Goal: Task Accomplishment & Management: Use online tool/utility

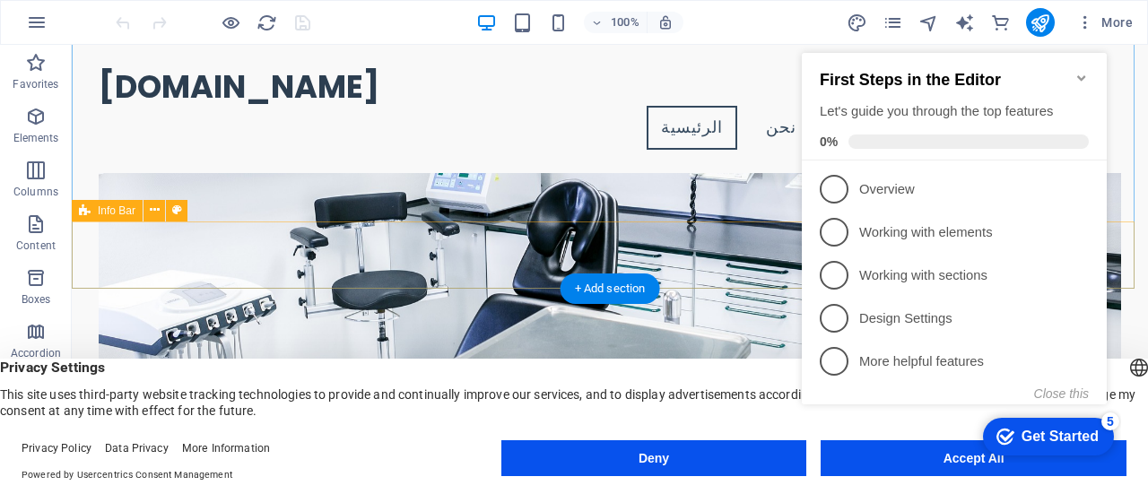
scroll to position [178, 0]
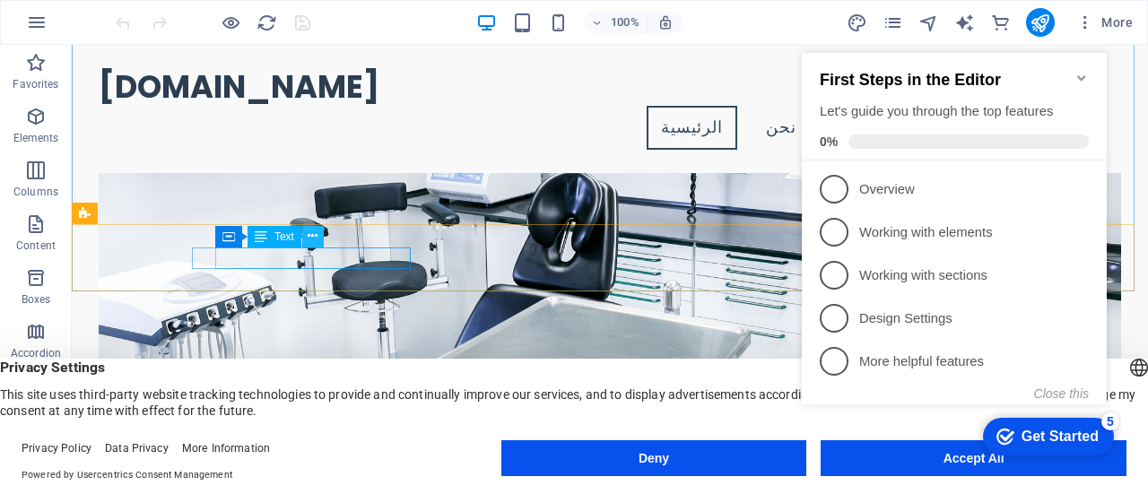
click at [312, 240] on icon at bounding box center [313, 236] width 10 height 19
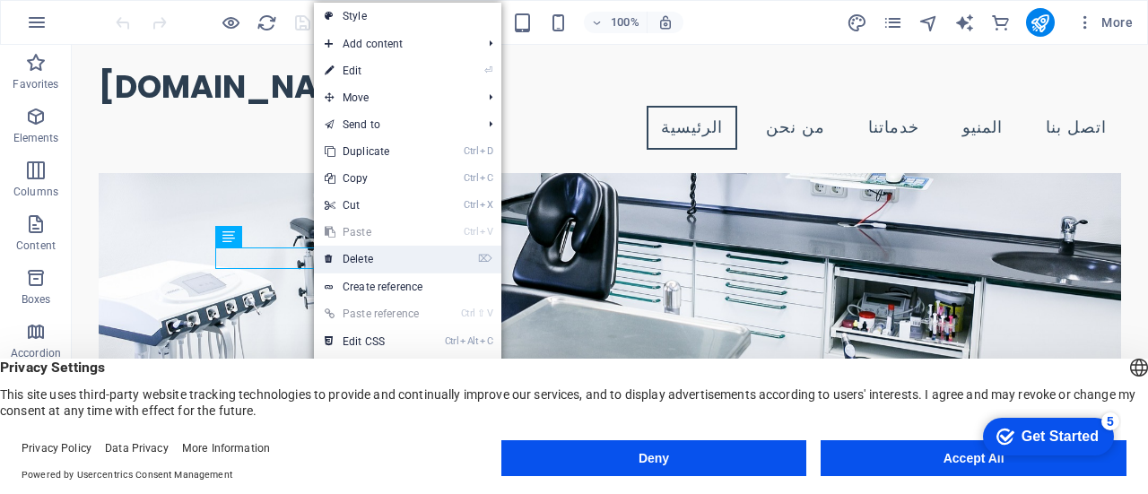
click at [352, 262] on link "⌦ Delete" at bounding box center [374, 259] width 120 height 27
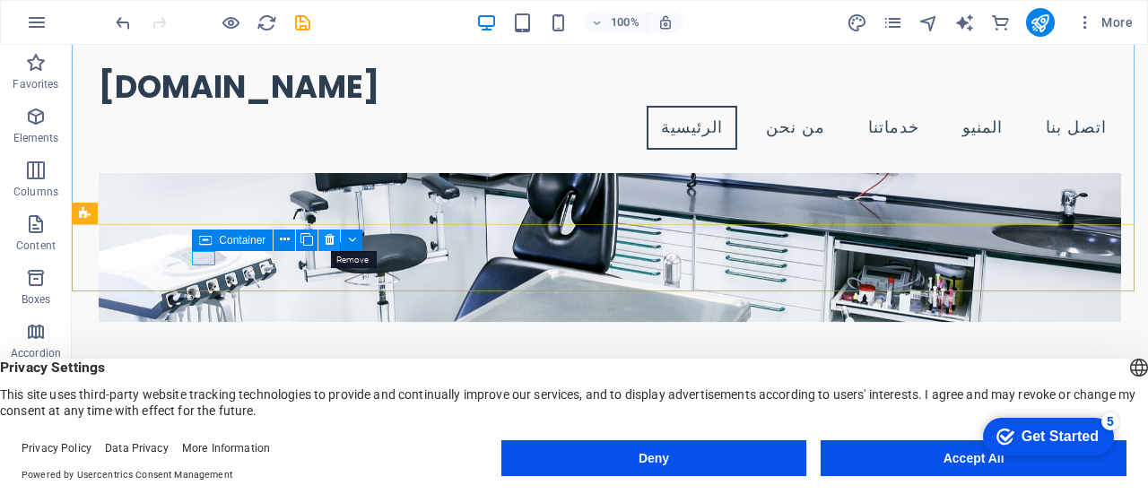
click at [334, 241] on icon at bounding box center [330, 239] width 10 height 19
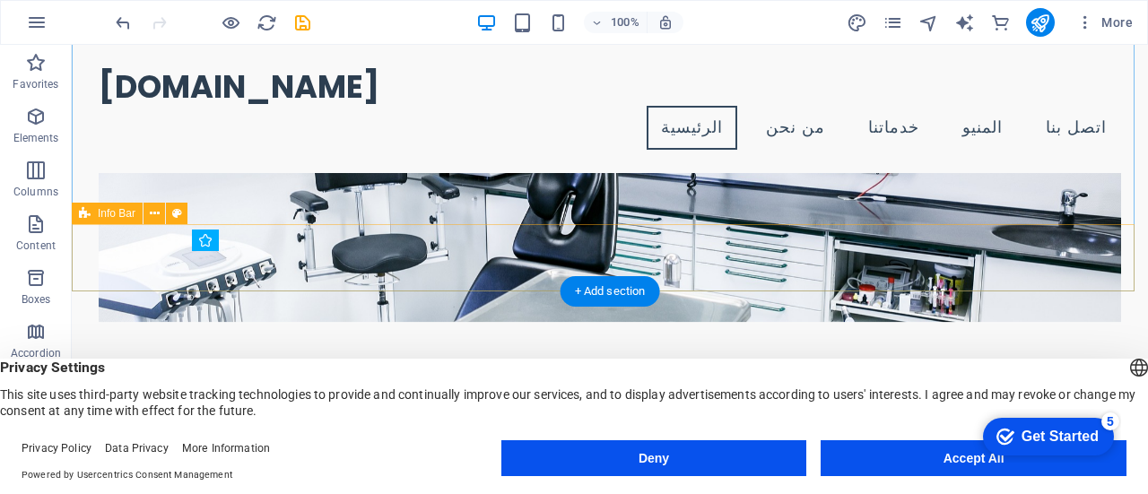
drag, startPoint x: 251, startPoint y: 257, endPoint x: 349, endPoint y: 262, distance: 97.9
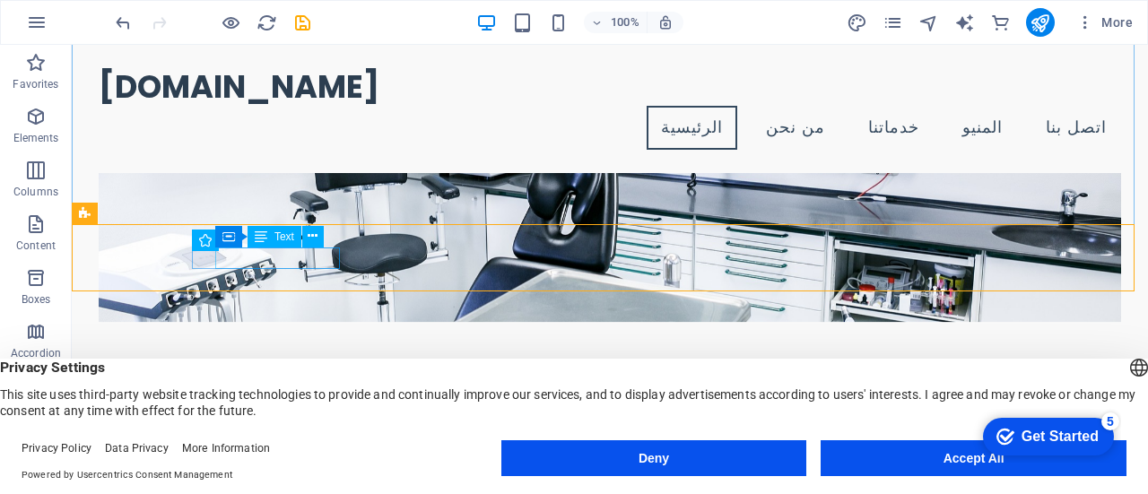
click at [283, 239] on span "Text" at bounding box center [284, 236] width 20 height 11
click at [314, 236] on icon at bounding box center [313, 236] width 10 height 19
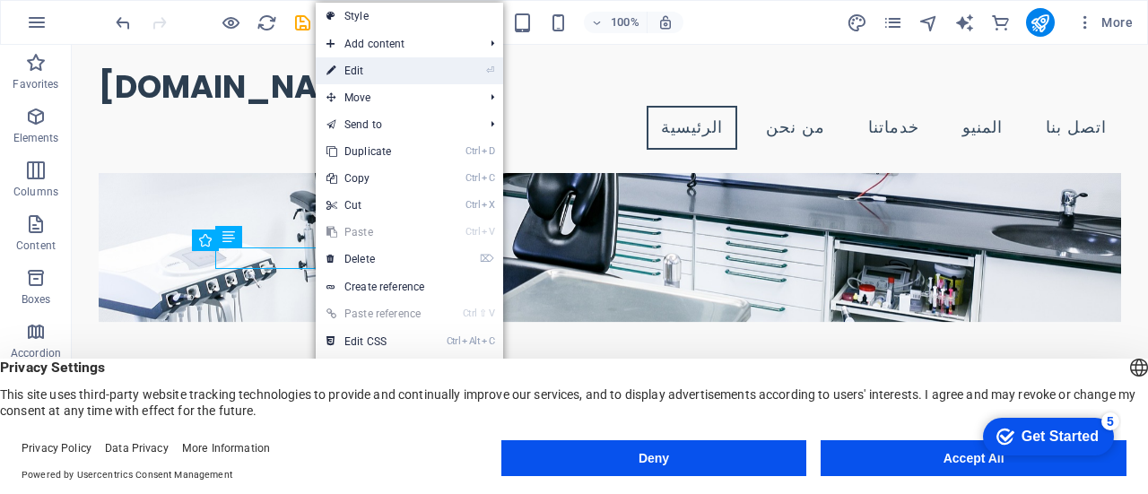
click at [362, 74] on link "⏎ Edit" at bounding box center [376, 70] width 120 height 27
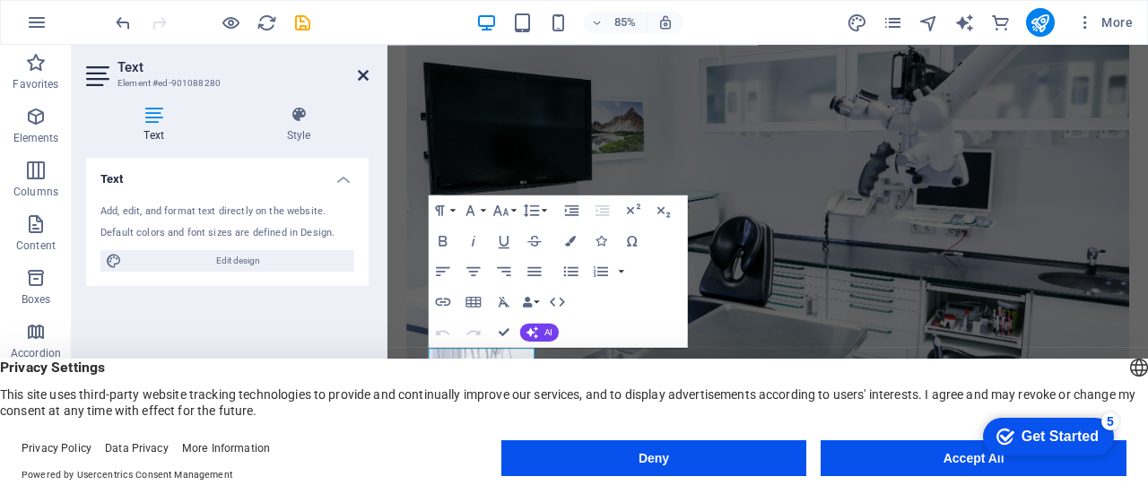
click at [366, 72] on icon at bounding box center [363, 75] width 11 height 14
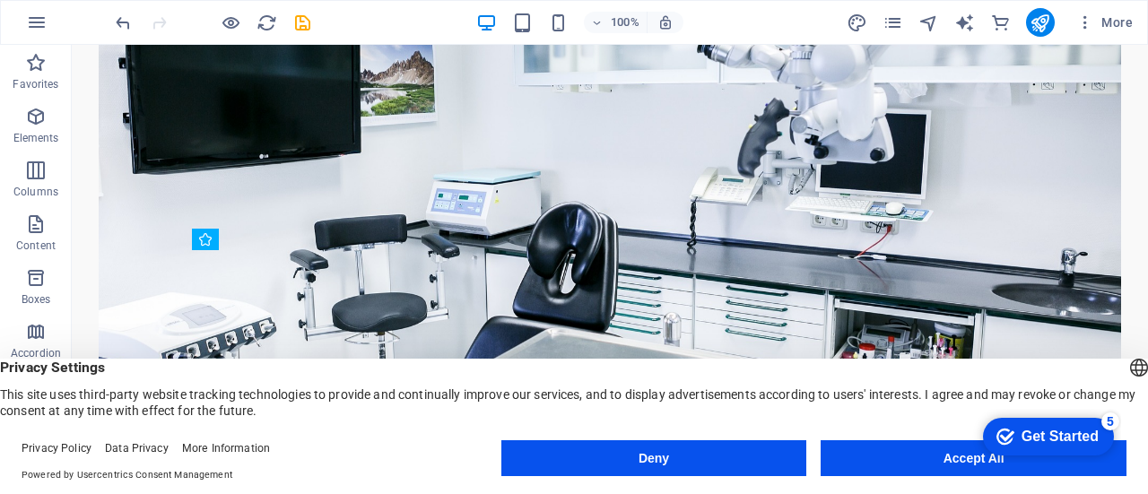
scroll to position [359, 0]
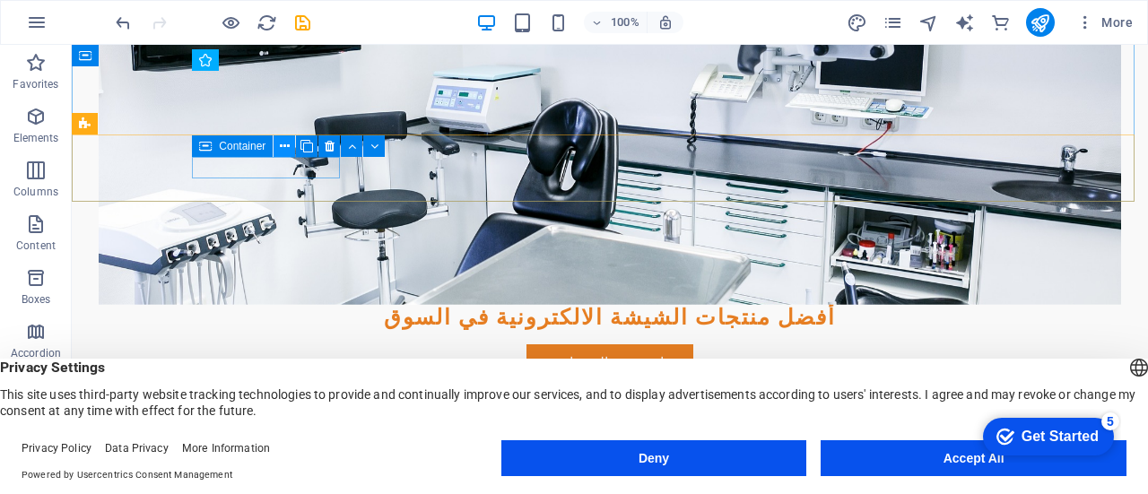
click at [284, 146] on icon at bounding box center [285, 146] width 10 height 19
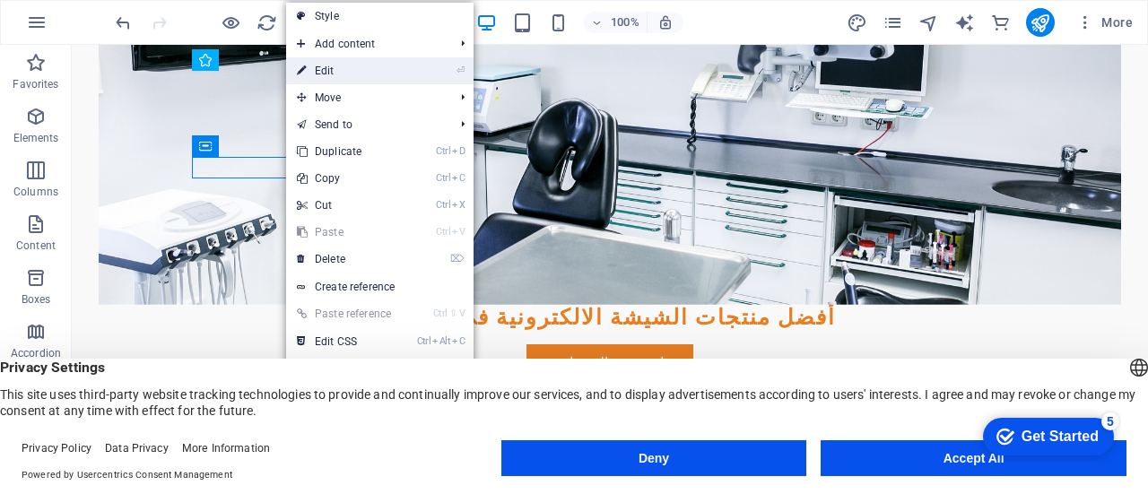
click at [327, 71] on link "⏎ Edit" at bounding box center [346, 70] width 120 height 27
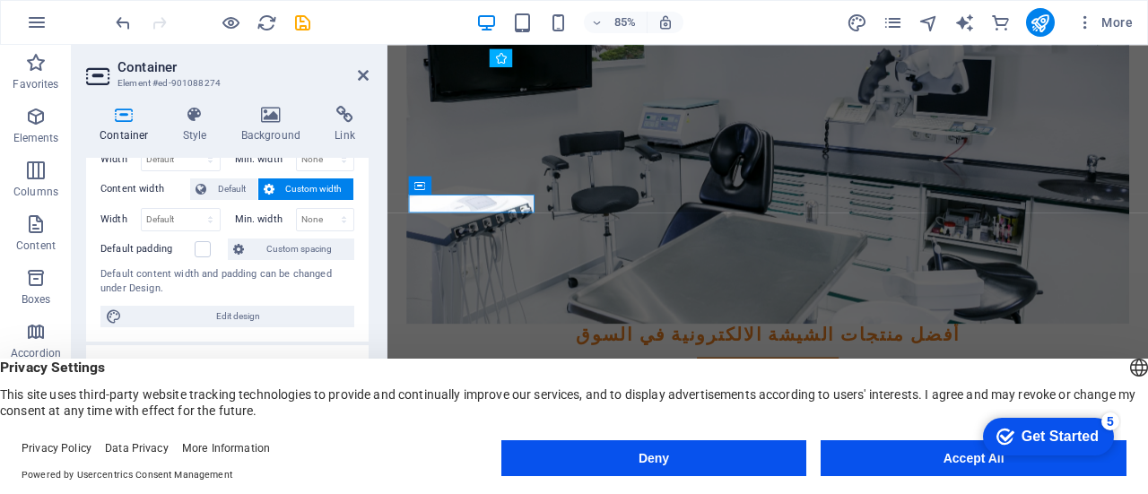
scroll to position [71, 0]
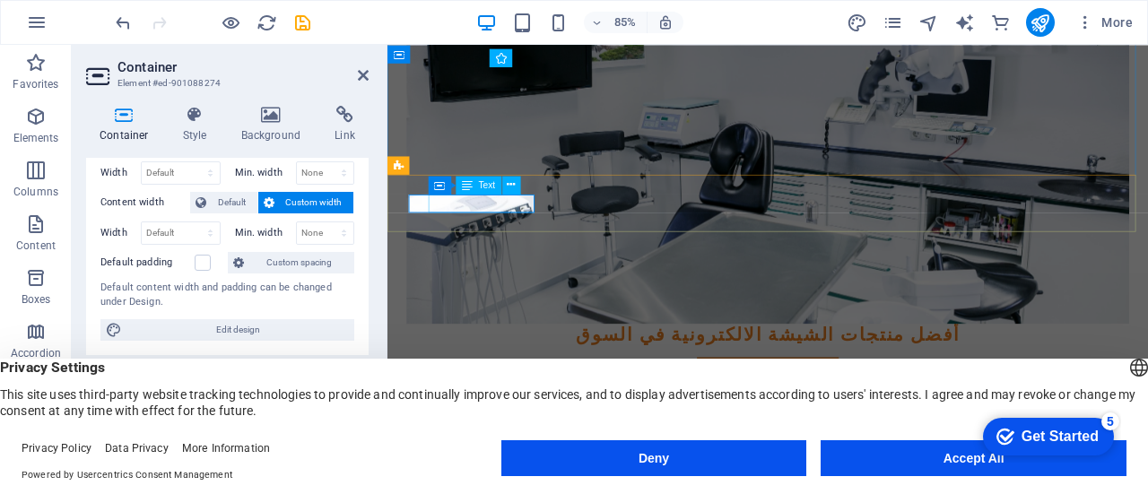
click at [364, 73] on icon at bounding box center [363, 75] width 11 height 14
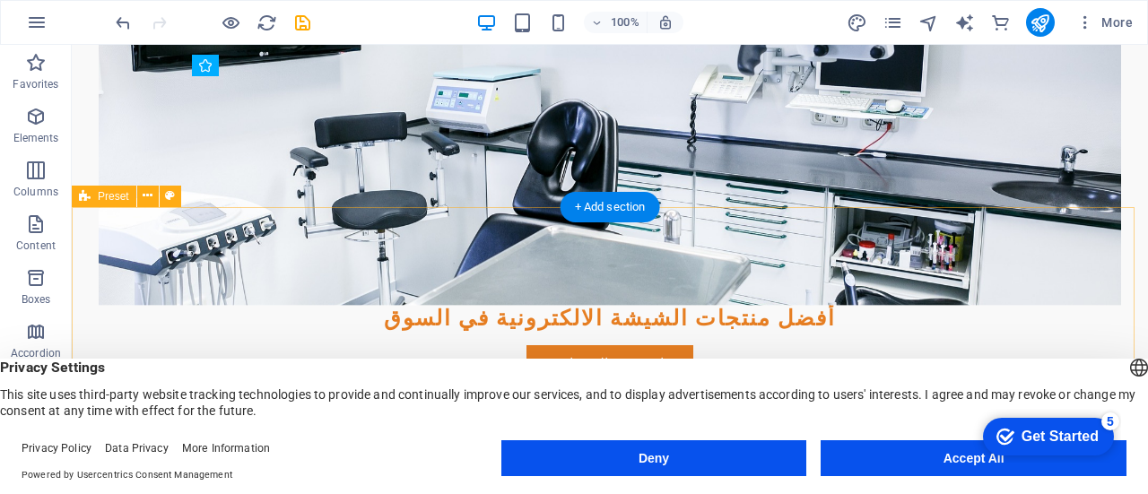
scroll to position [359, 0]
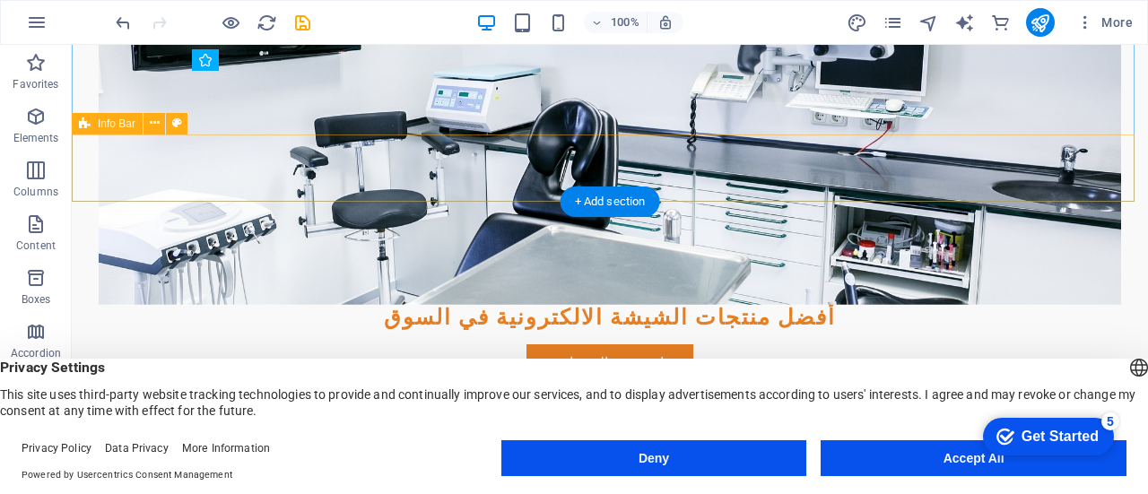
click at [229, 454] on div "[EMAIL_ADDRESS][DOMAIN_NAME]" at bounding box center [610, 499] width 1076 height 91
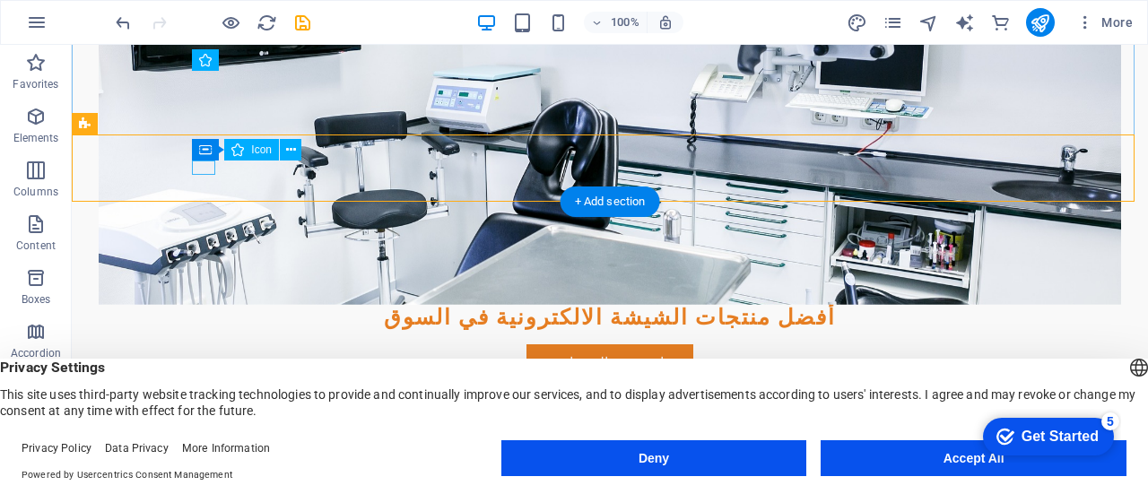
click at [204, 476] on figure at bounding box center [602, 483] width 807 height 14
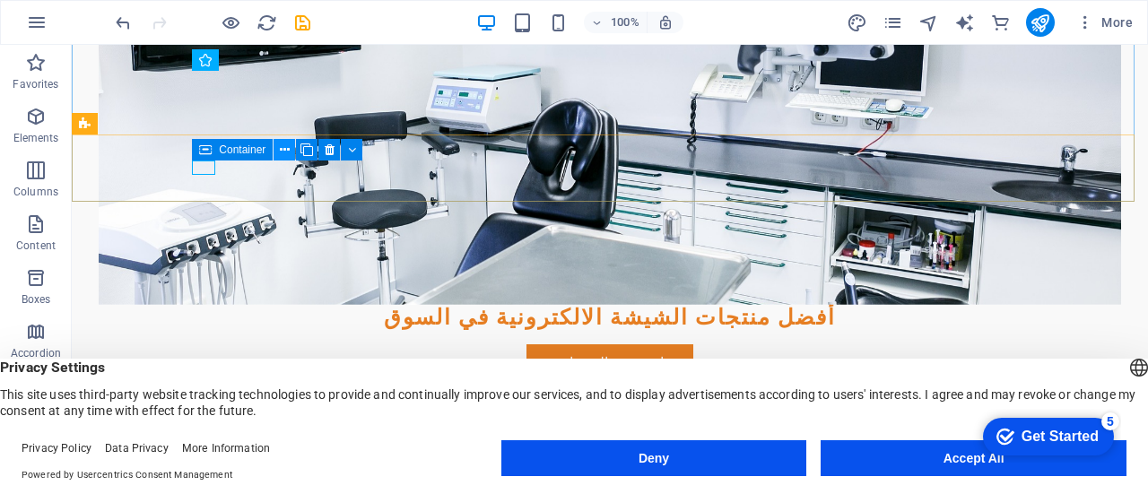
click at [284, 153] on icon at bounding box center [285, 150] width 10 height 19
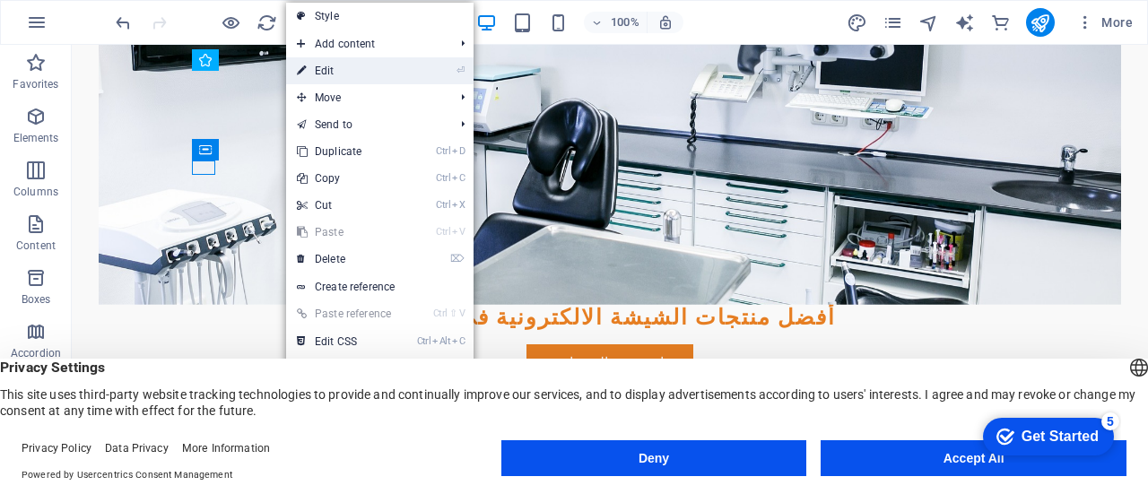
click at [342, 70] on link "⏎ Edit" at bounding box center [346, 70] width 120 height 27
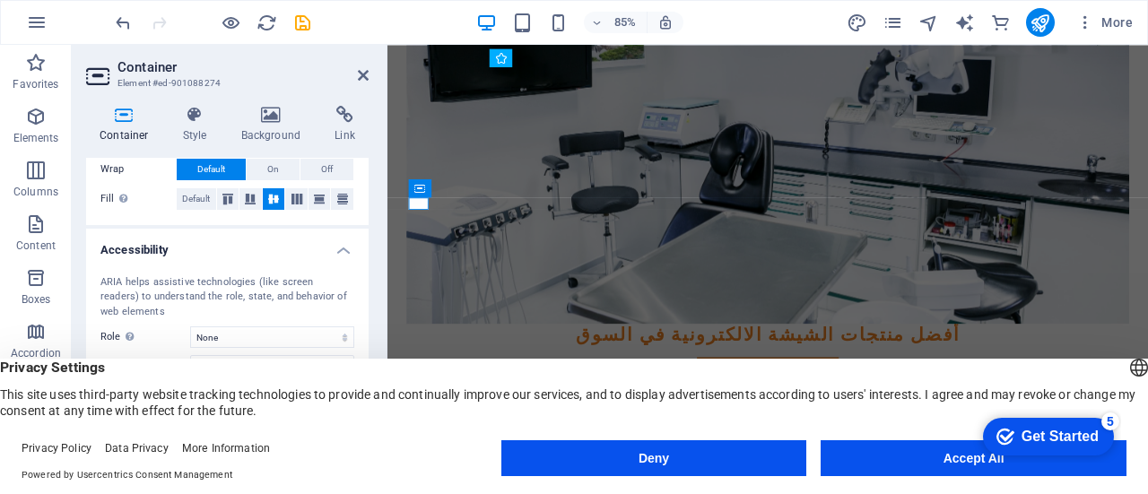
scroll to position [430, 0]
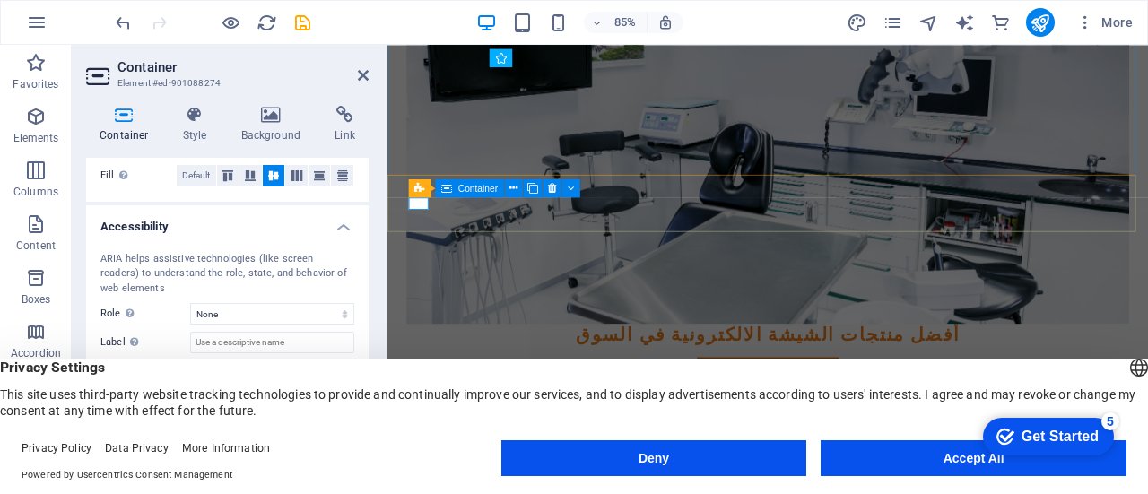
click at [435, 196] on div "Container" at bounding box center [469, 187] width 69 height 18
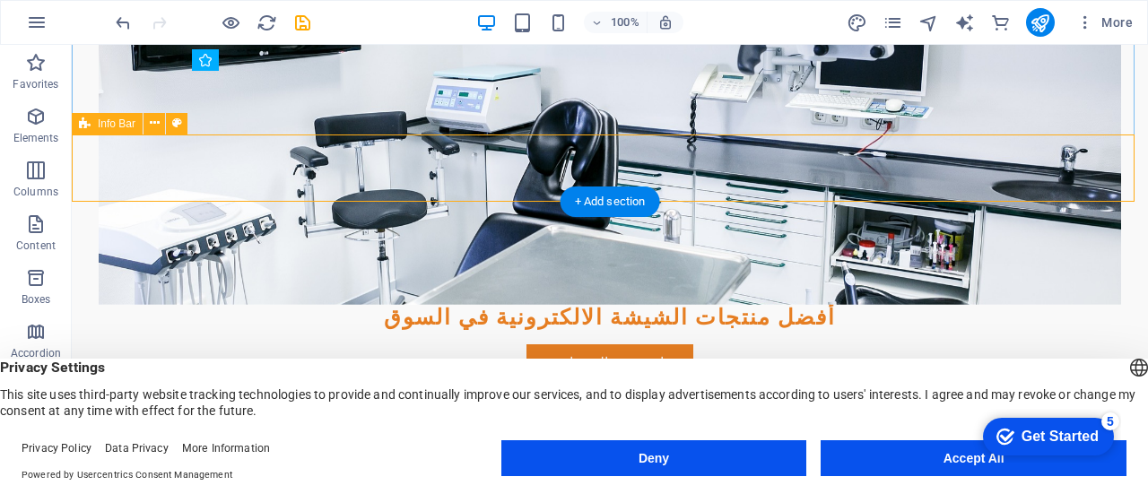
click at [240, 454] on div "[EMAIL_ADDRESS][DOMAIN_NAME]" at bounding box center [610, 499] width 1076 height 91
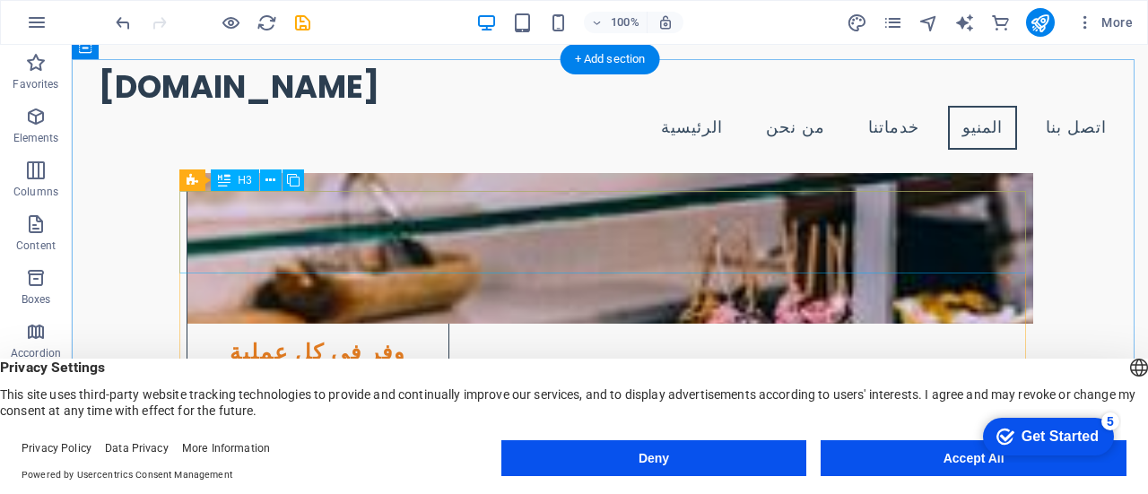
scroll to position [3832, 0]
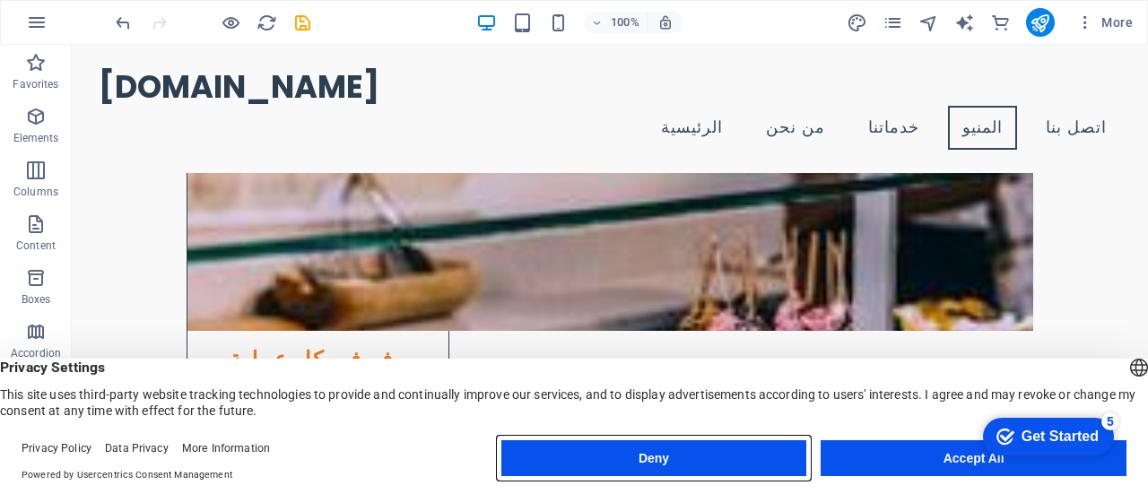
click at [695, 461] on button "Deny" at bounding box center [654, 458] width 306 height 36
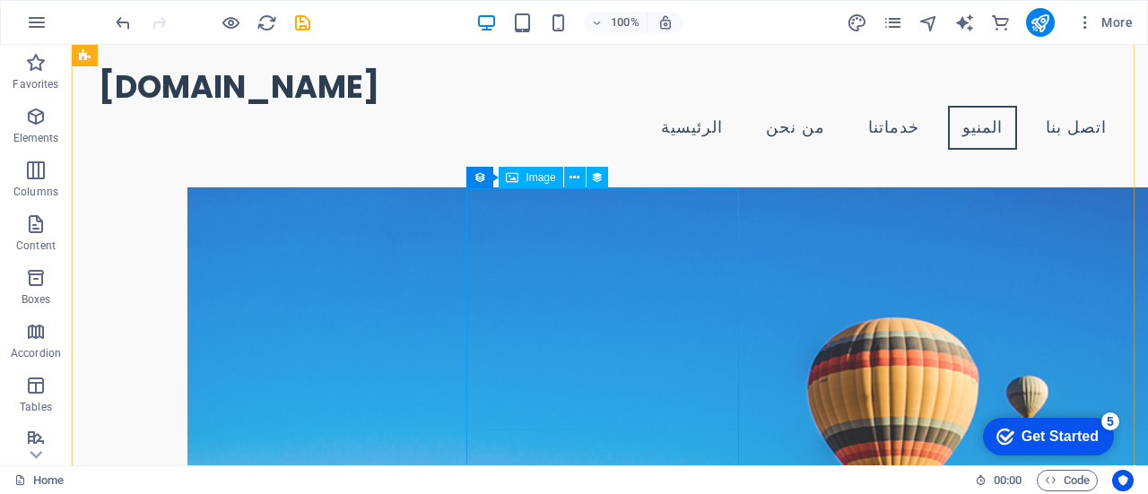
scroll to position [4998, 0]
